Goal: Information Seeking & Learning: Learn about a topic

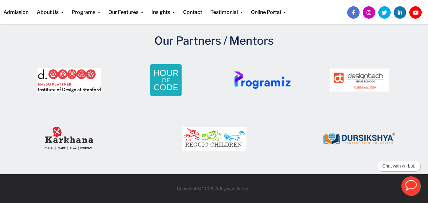
scroll to position [995, 0]
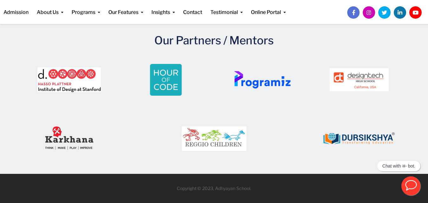
click at [184, 78] on img at bounding box center [165, 79] width 87 height 47
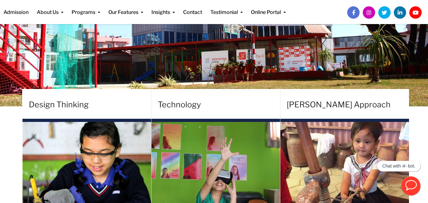
scroll to position [78, 0]
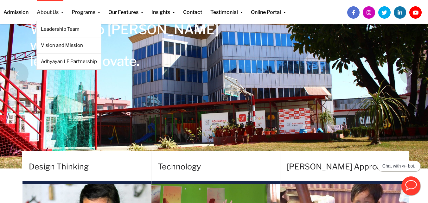
click at [53, 12] on link "About Us" at bounding box center [50, 8] width 27 height 16
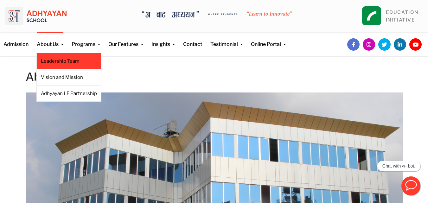
click at [56, 61] on link "Leadership Team" at bounding box center [69, 61] width 56 height 7
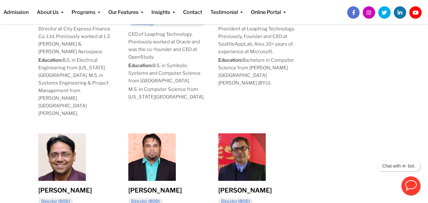
scroll to position [394, 0]
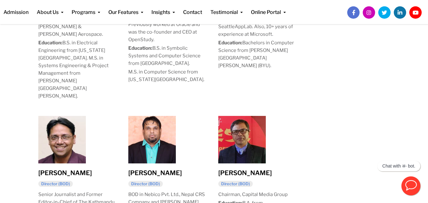
click at [34, 111] on div "[PERSON_NAME] Director (BOD) Senior Journalist and Former Editor-in-Chief of Th…" at bounding box center [77, 191] width 90 height 160
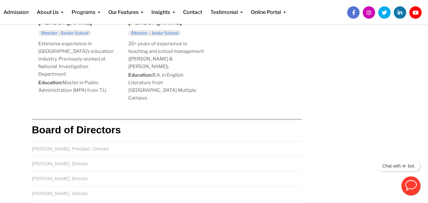
scroll to position [718, 0]
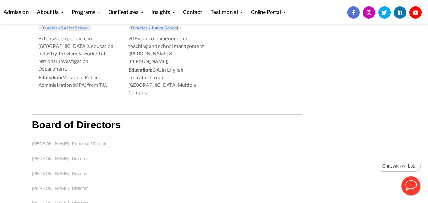
click at [48, 136] on td "Sandeep Sharma, Principal / Director" at bounding box center [167, 143] width 270 height 15
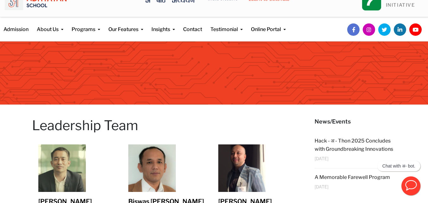
scroll to position [0, 0]
